Goal: Task Accomplishment & Management: Manage account settings

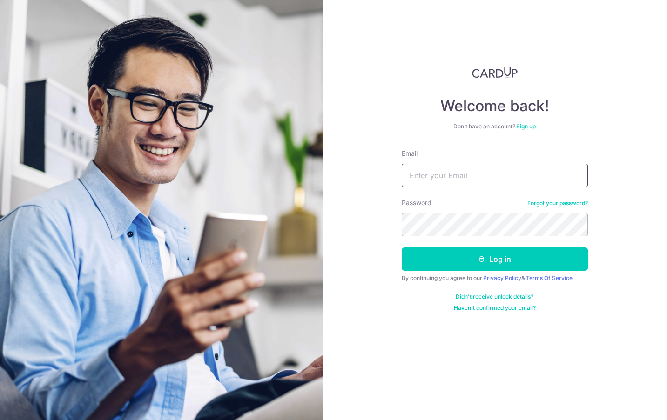
type input "[PERSON_NAME][EMAIL_ADDRESS][DOMAIN_NAME]"
click at [456, 254] on button "Log in" at bounding box center [495, 259] width 186 height 23
